Goal: Find specific page/section: Find specific page/section

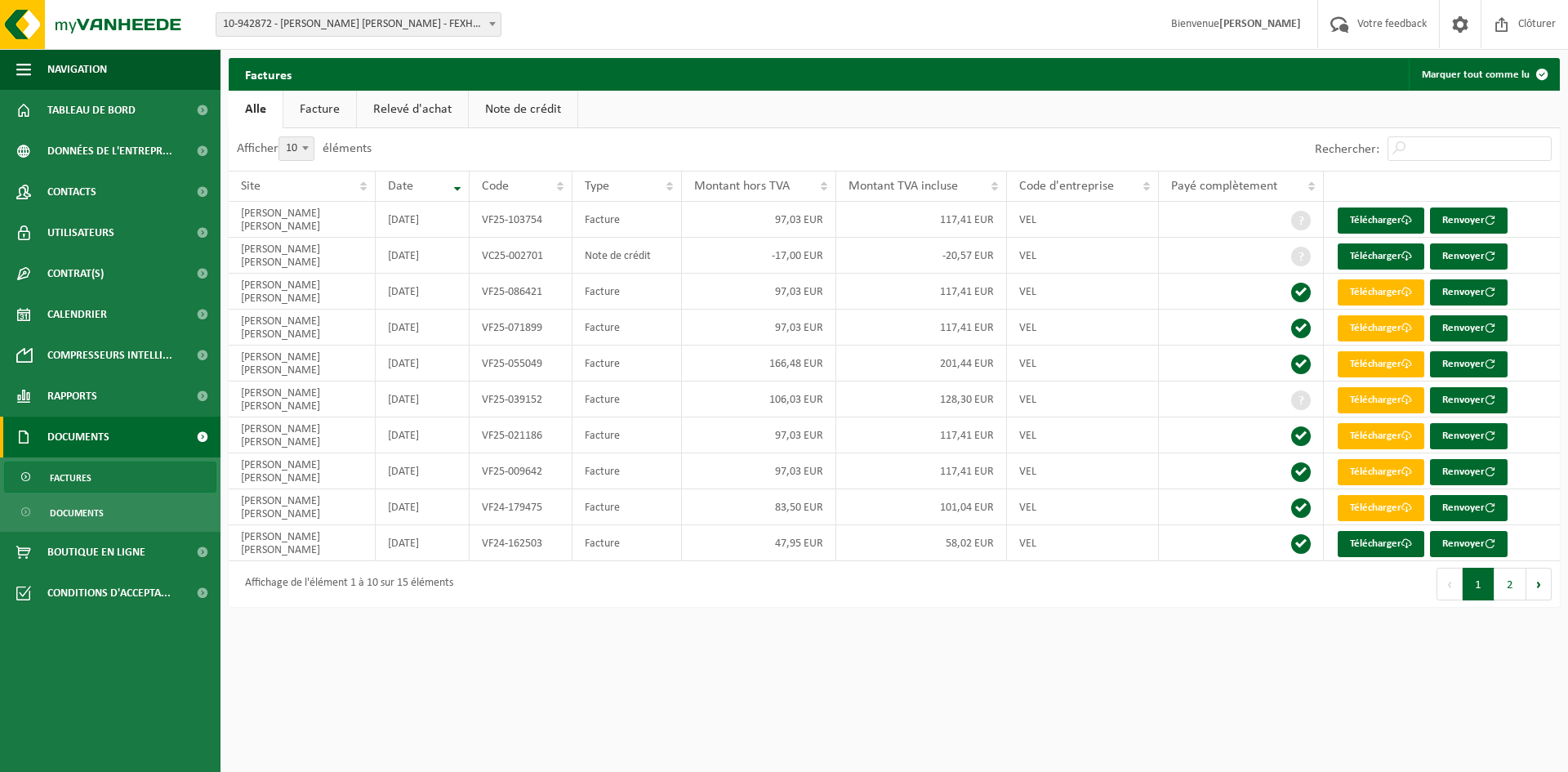
click at [721, 91] on ul "Alle Facture Relevé d'achat Note de crédit" at bounding box center [894, 109] width 1331 height 38
click at [88, 18] on img at bounding box center [98, 24] width 196 height 49
